Goal: Task Accomplishment & Management: Complete application form

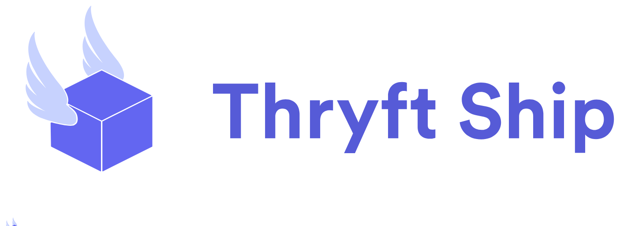
select select "paid"
type input "item 2 WOOpenTrack"
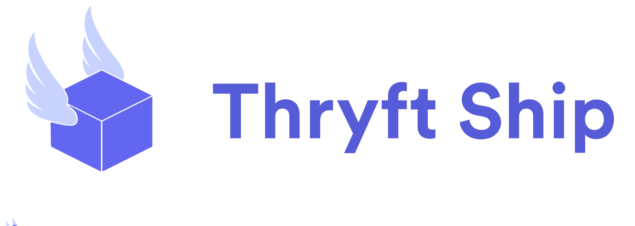
type input "Customer 2 WOOpen"
type input "item 2"
select select "paid"
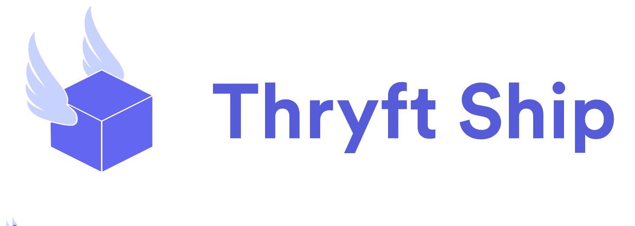
select select "paid"
type input "40"
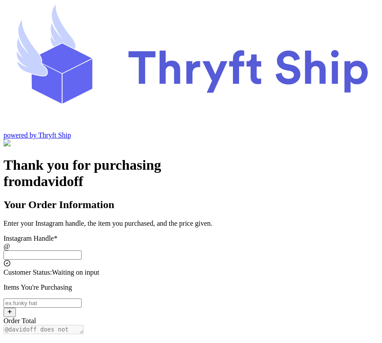
click at [82, 251] on input "Instagram Handle *" at bounding box center [43, 255] width 78 height 9
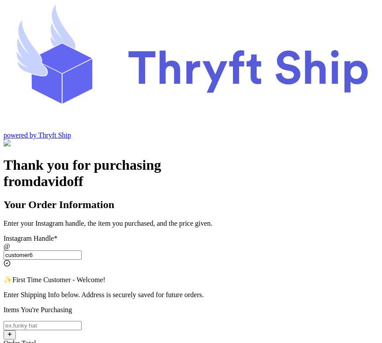
type input "customer6"
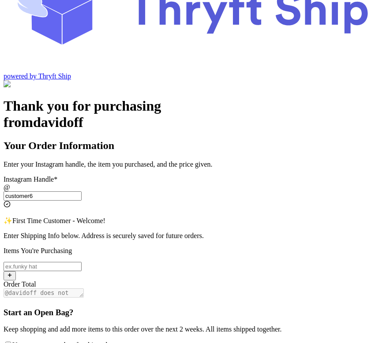
scroll to position [60, 0]
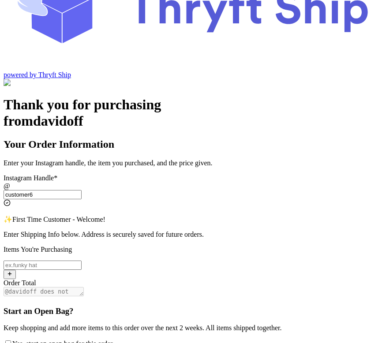
click at [82, 261] on input "Yes, start an open bag for this order" at bounding box center [43, 265] width 78 height 9
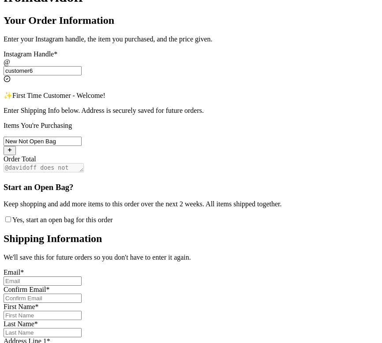
scroll to position [188, 0]
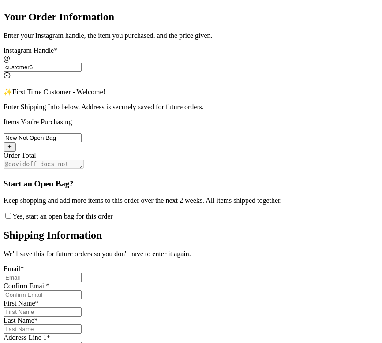
type input "New Not Open Bag"
click at [82, 273] on input "Yes, start an open bag for this order" at bounding box center [43, 277] width 78 height 9
type input "[EMAIL_ADDRESS][DOMAIN_NAME]"
type input "[PERSON_NAME]"
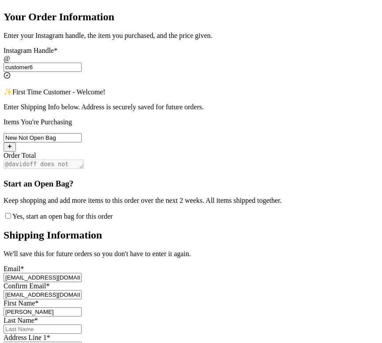
type input "[PERSON_NAME]"
type input "[STREET_ADDRESS][PERSON_NAME]"
type input "[GEOGRAPHIC_DATA]"
type input "93013"
click at [82, 273] on input "[EMAIL_ADDRESS][DOMAIN_NAME]" at bounding box center [43, 277] width 78 height 9
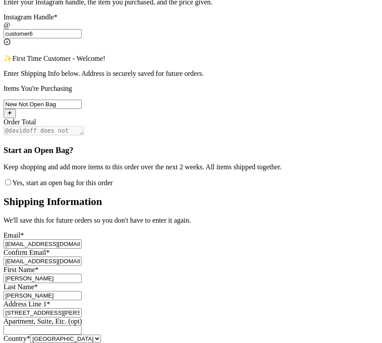
scroll to position [222, 0]
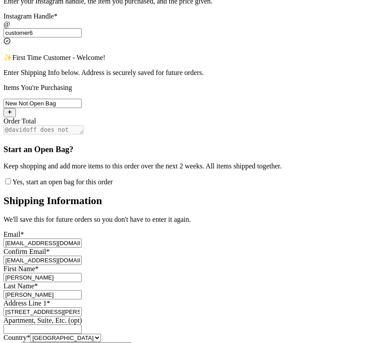
type input "[EMAIL_ADDRESS][DOMAIN_NAME]"
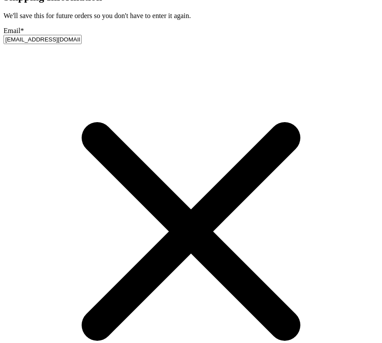
scroll to position [552, 0]
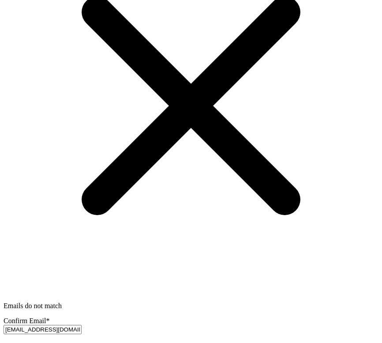
type input "[EMAIL_ADDRESS][DOMAIN_NAME]"
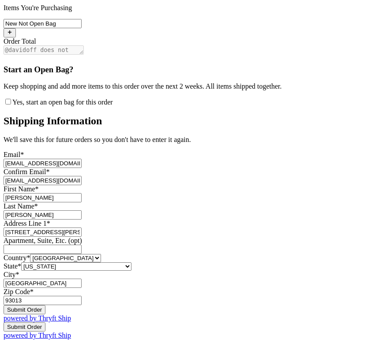
scroll to position [545, 0]
drag, startPoint x: 164, startPoint y: 281, endPoint x: 223, endPoint y: 278, distance: 59.6
click at [45, 305] on button "Submit Order" at bounding box center [25, 309] width 42 height 9
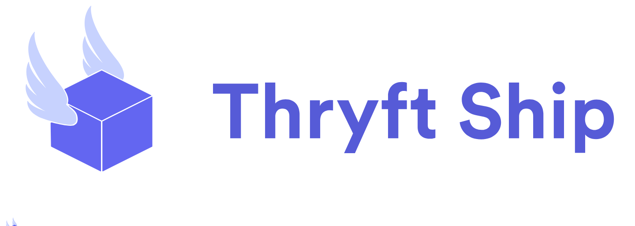
scroll to position [153, 0]
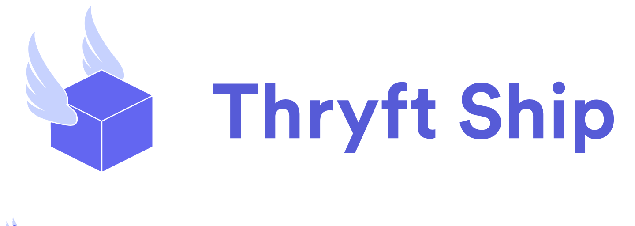
type input "Item WOPayment"
type input "New Not Open Bag"
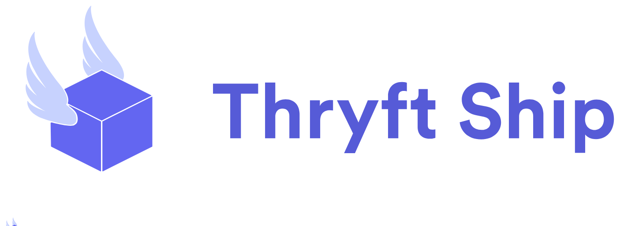
type input "Item WOPayment"
type input "item104 WOrderTrack"
select select "paid"
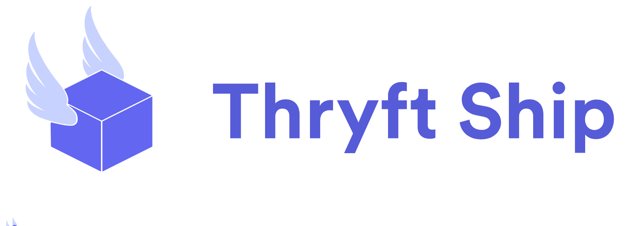
type input "10"
type input "item 2 WOOpenTrack"
type input "item104 WOrderTrack"
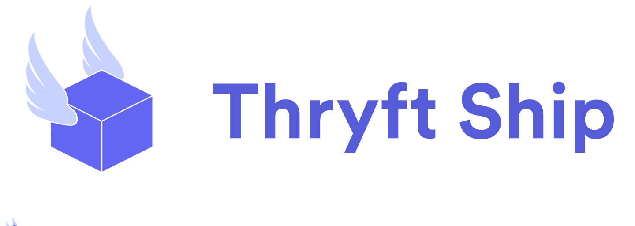
type input "item 2 WOOpenTrack"
type input "item104 WOrderTrack"
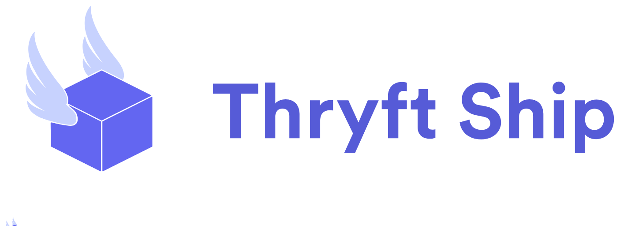
type input "Item WOPayment"
select select "unknown"
type input "0"
type input "item104 WOrderTrack"
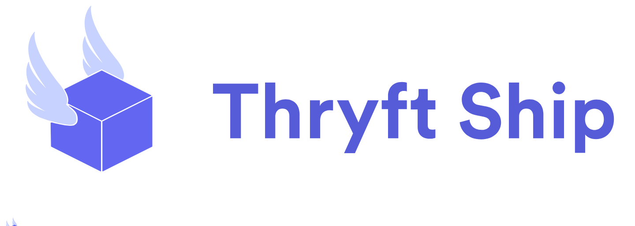
select select "paid"
type input "10"
type input "item 2 WOOpenTrack"
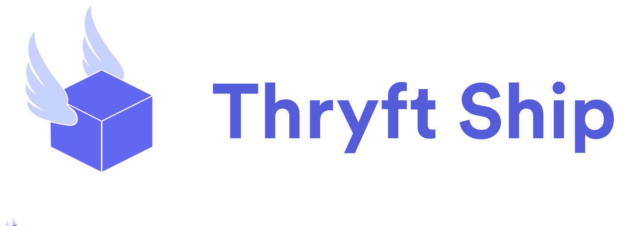
type input "item104 WOrderTrack"
type input "Customer 2 WOOpen"
type input "40"
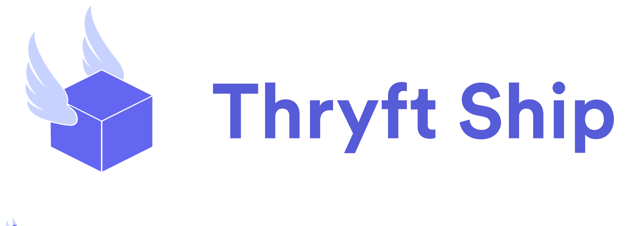
select select "paid"
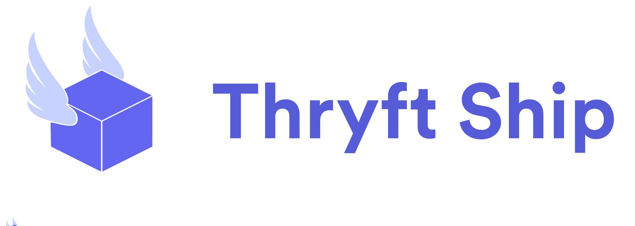
type input "New Not Open Bag"
select select "unknown"
type input "0"
